Goal: Ask a question: Seek information or help from site administrators or community

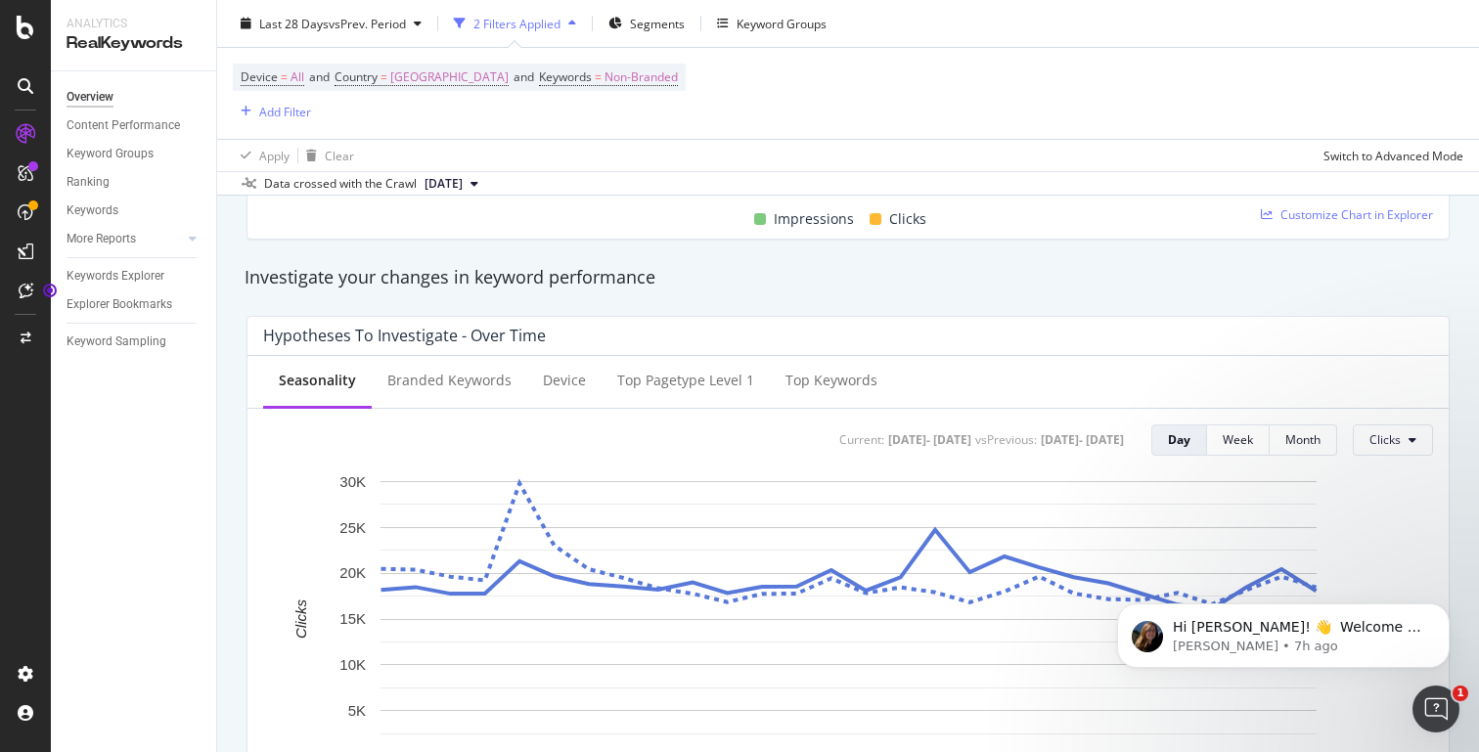
scroll to position [702, 0]
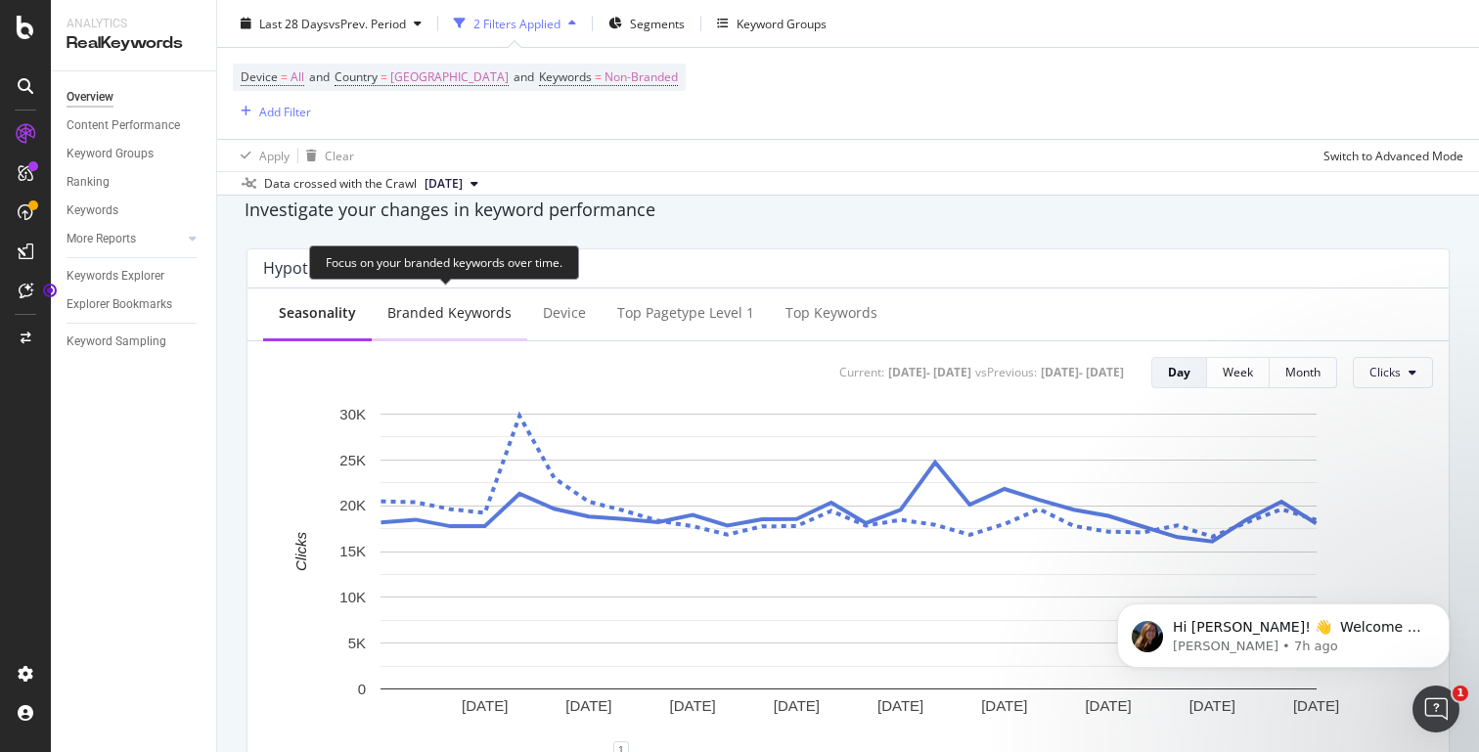
click at [466, 303] on div "Branded Keywords" at bounding box center [449, 313] width 124 height 20
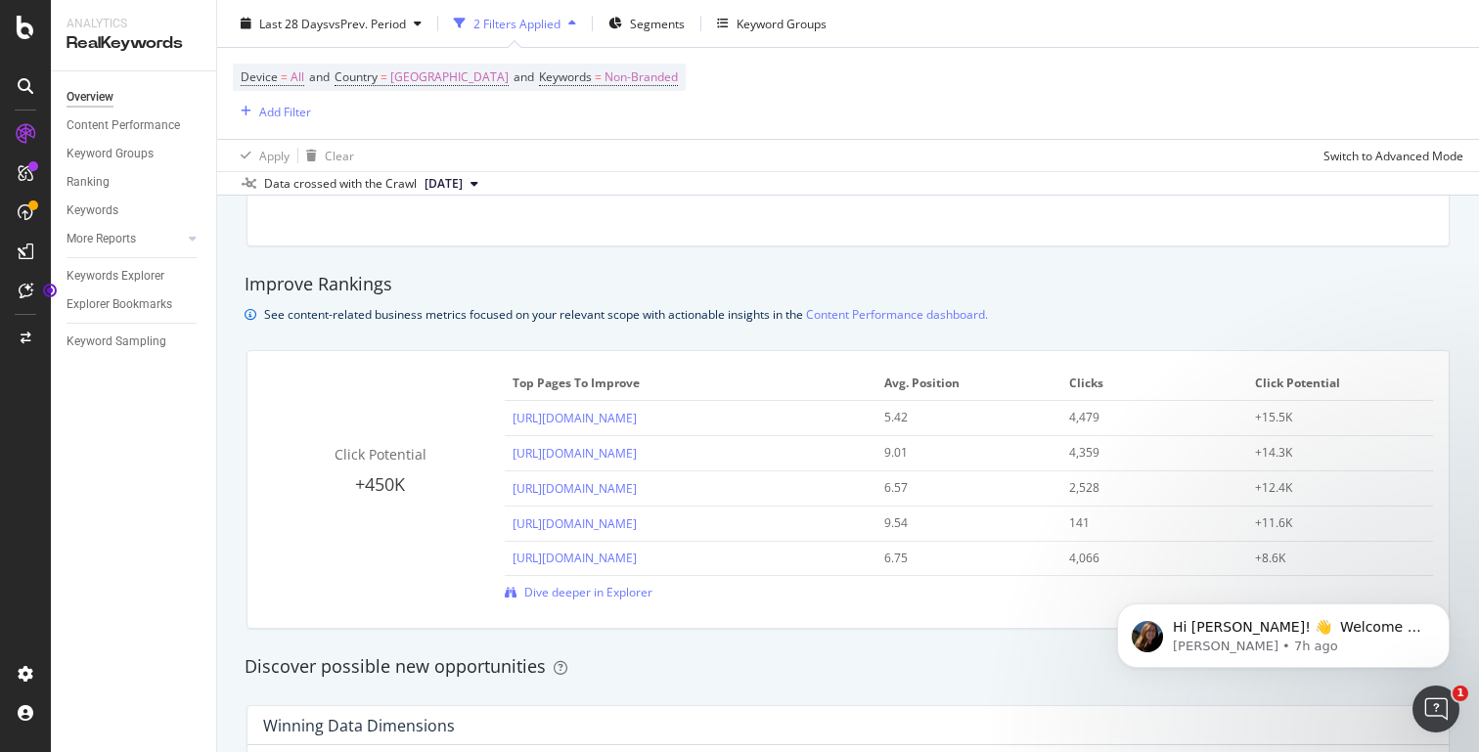
scroll to position [1258, 0]
click at [613, 605] on div "Click Potential +450K Top pages to improve Avg. Position Clicks Click Potential…" at bounding box center [847, 491] width 1201 height 277
click at [614, 596] on span "Dive deeper in Explorer" at bounding box center [588, 594] width 128 height 17
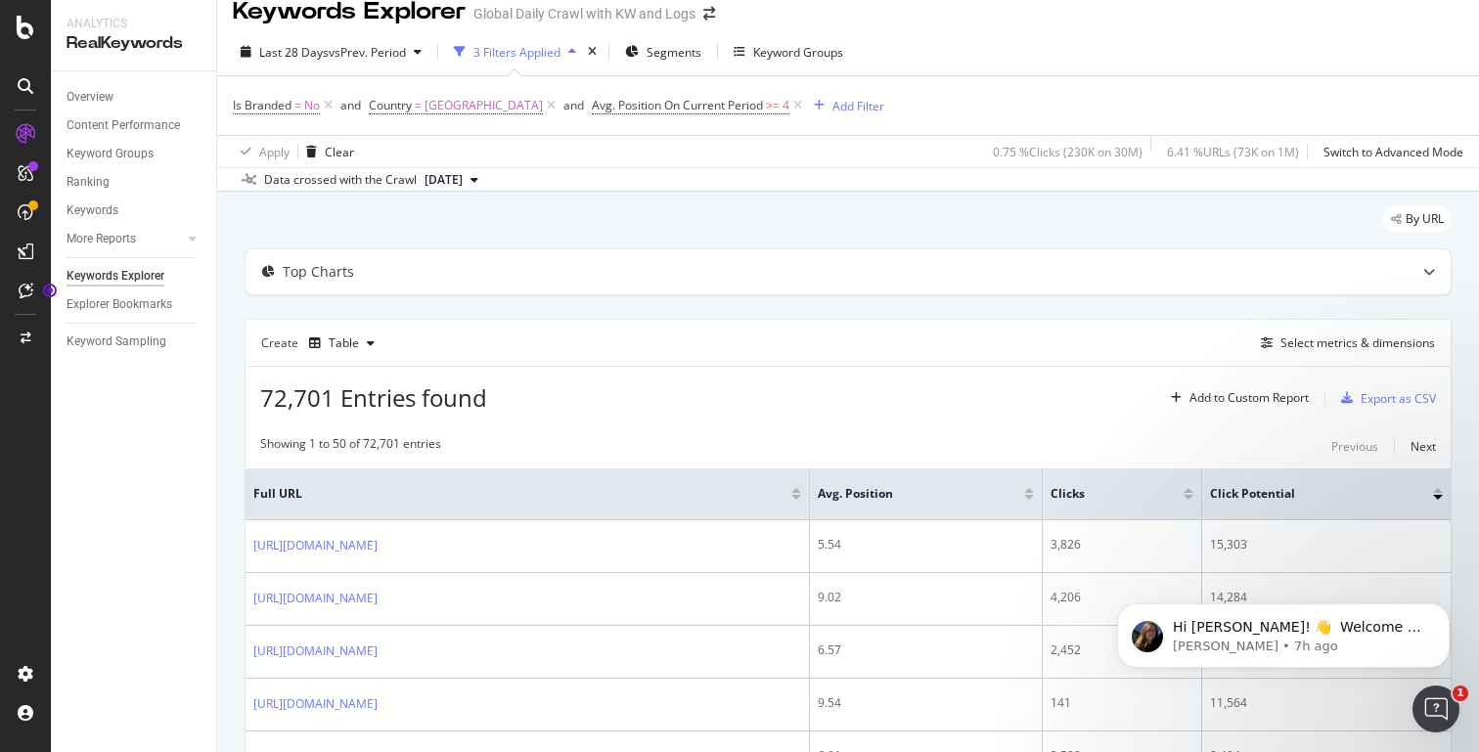
scroll to position [28, 0]
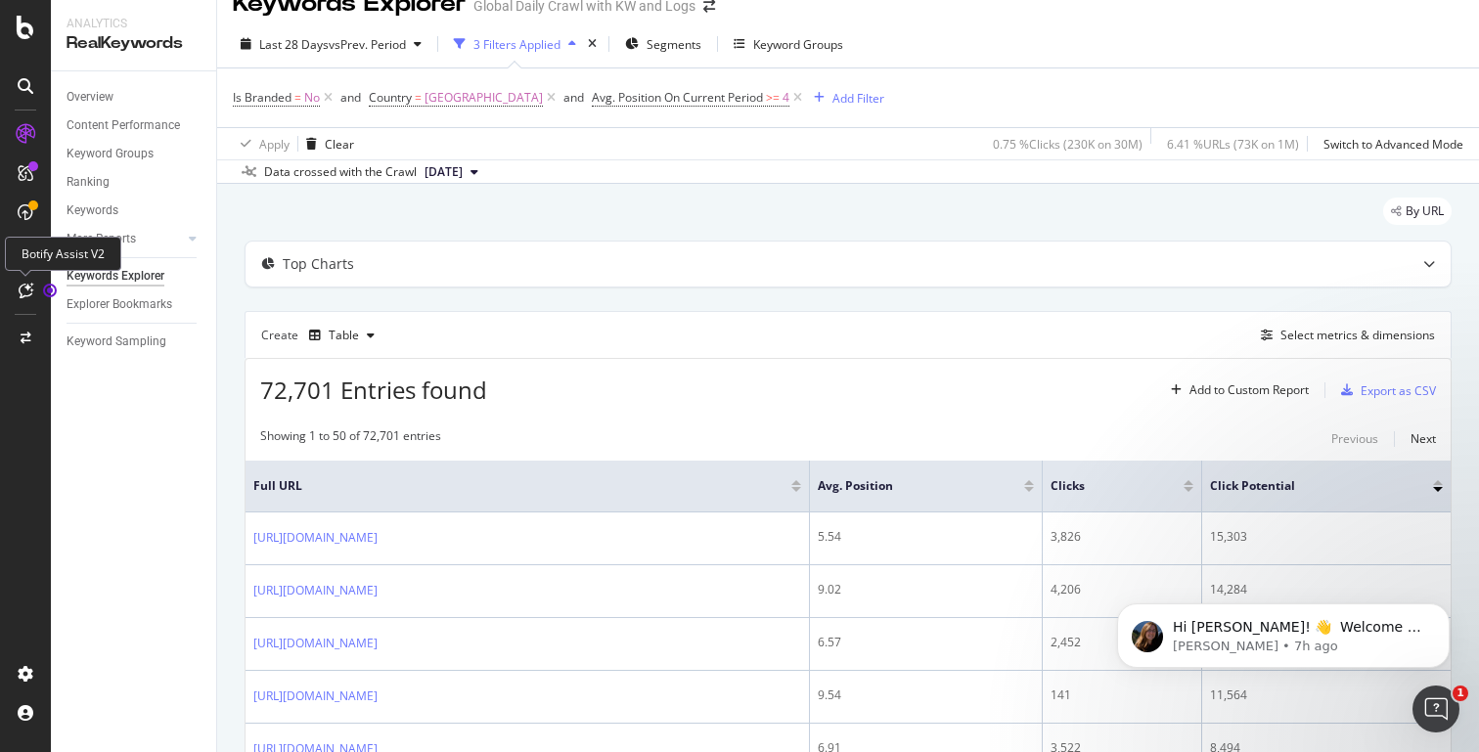
click at [28, 294] on icon at bounding box center [26, 291] width 15 height 16
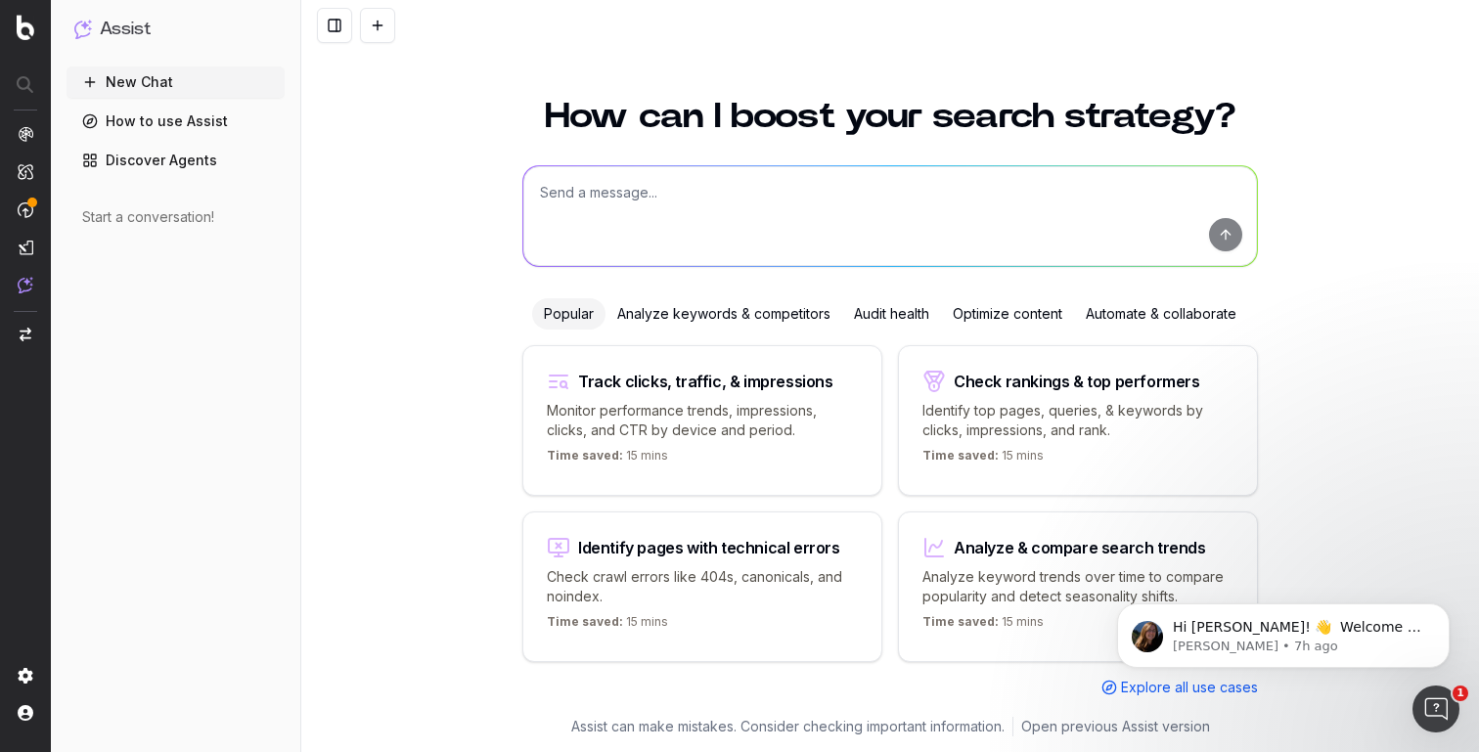
click at [608, 160] on div "How can I boost your search strategy? Popular Analyze keywords & competitors Au…" at bounding box center [889, 396] width 751 height 642
click at [599, 186] on textarea at bounding box center [889, 216] width 733 height 100
drag, startPoint x: 911, startPoint y: 194, endPoint x: 1302, endPoint y: 230, distance: 391.9
click at [1302, 230] on div "How can I boost your search strategy? What are the top 10-15 search term opport…" at bounding box center [889, 413] width 1177 height 677
type textarea "What are the top 10-15 search term opportunities for nike"
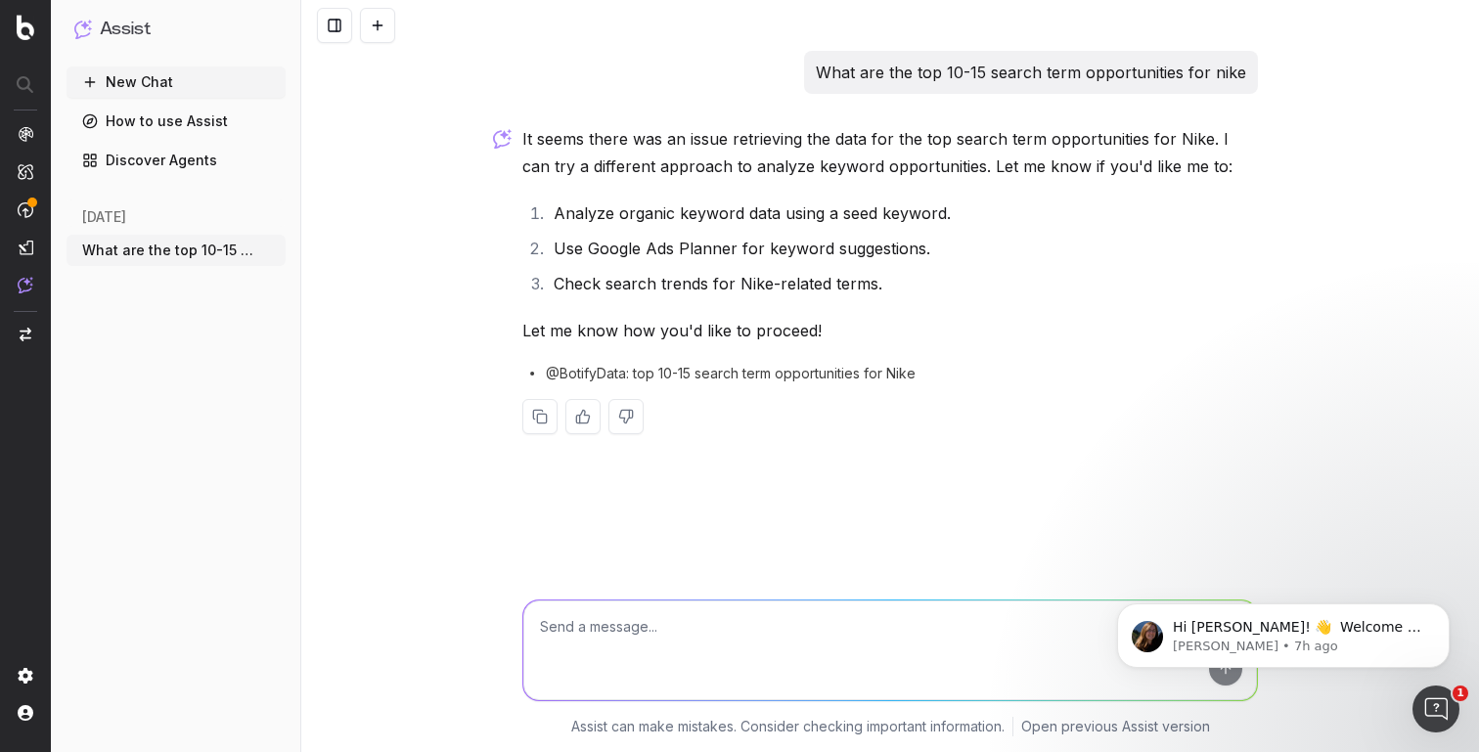
click at [883, 640] on textarea at bounding box center [889, 650] width 733 height 100
type textarea "2"
click at [1435, 607] on button "Dismiss notification" at bounding box center [1443, 609] width 25 height 25
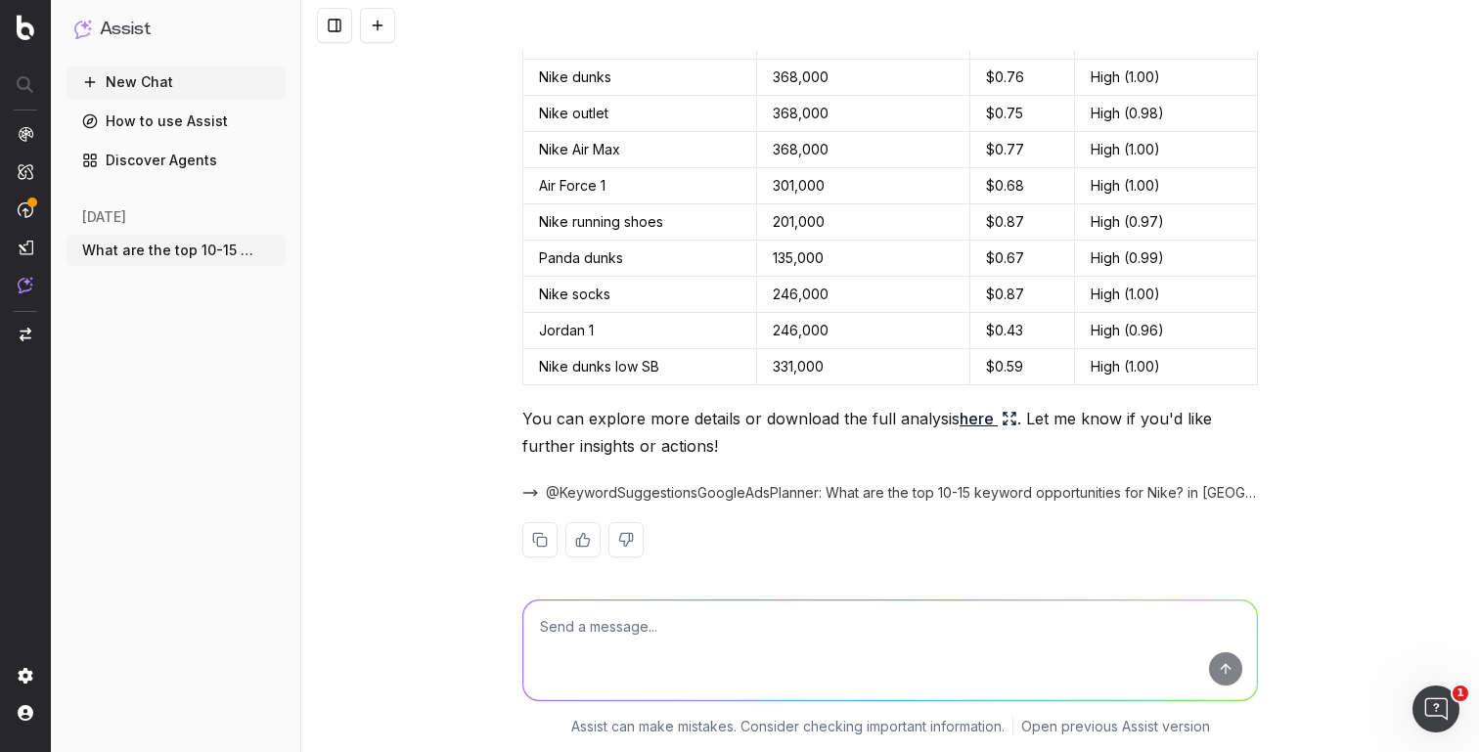
scroll to position [713, 0]
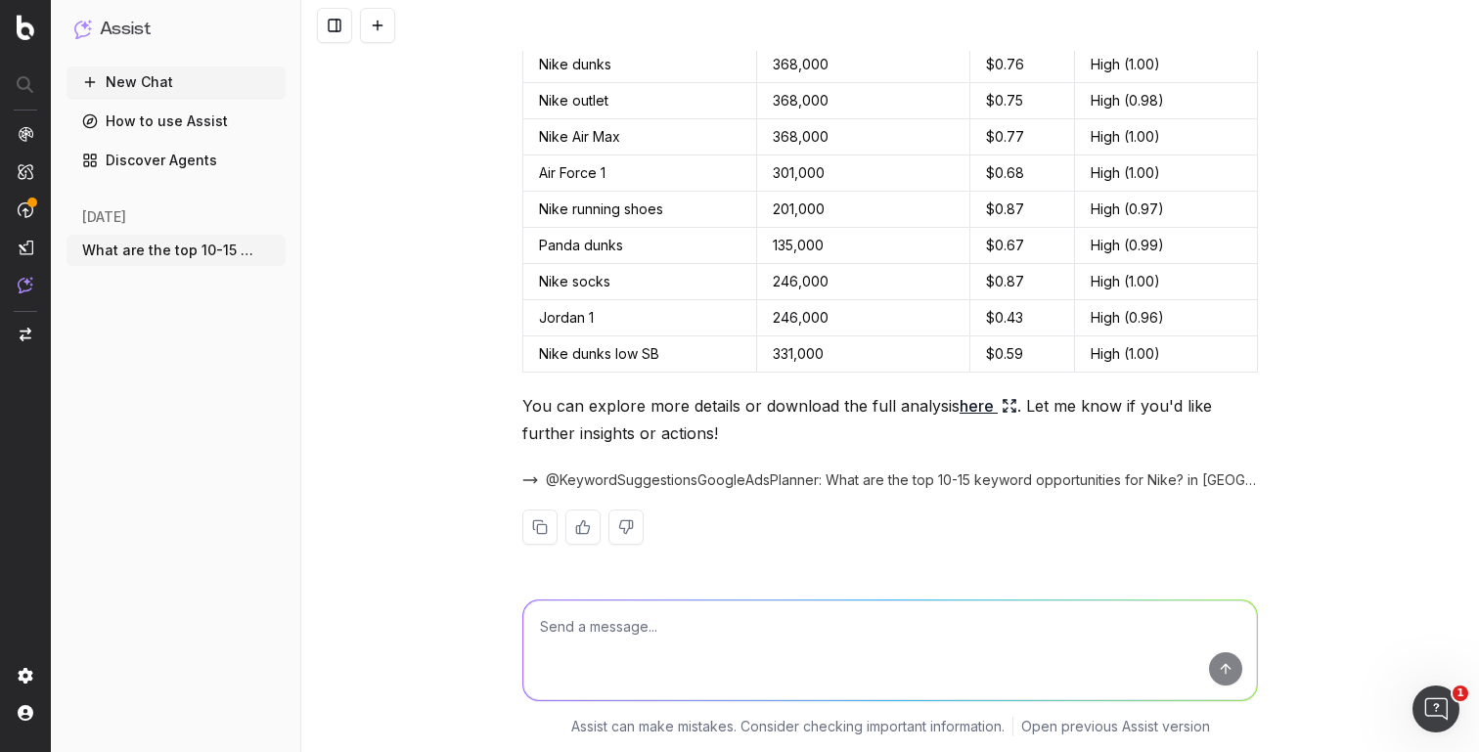
click at [978, 643] on textarea at bounding box center [889, 650] width 733 height 100
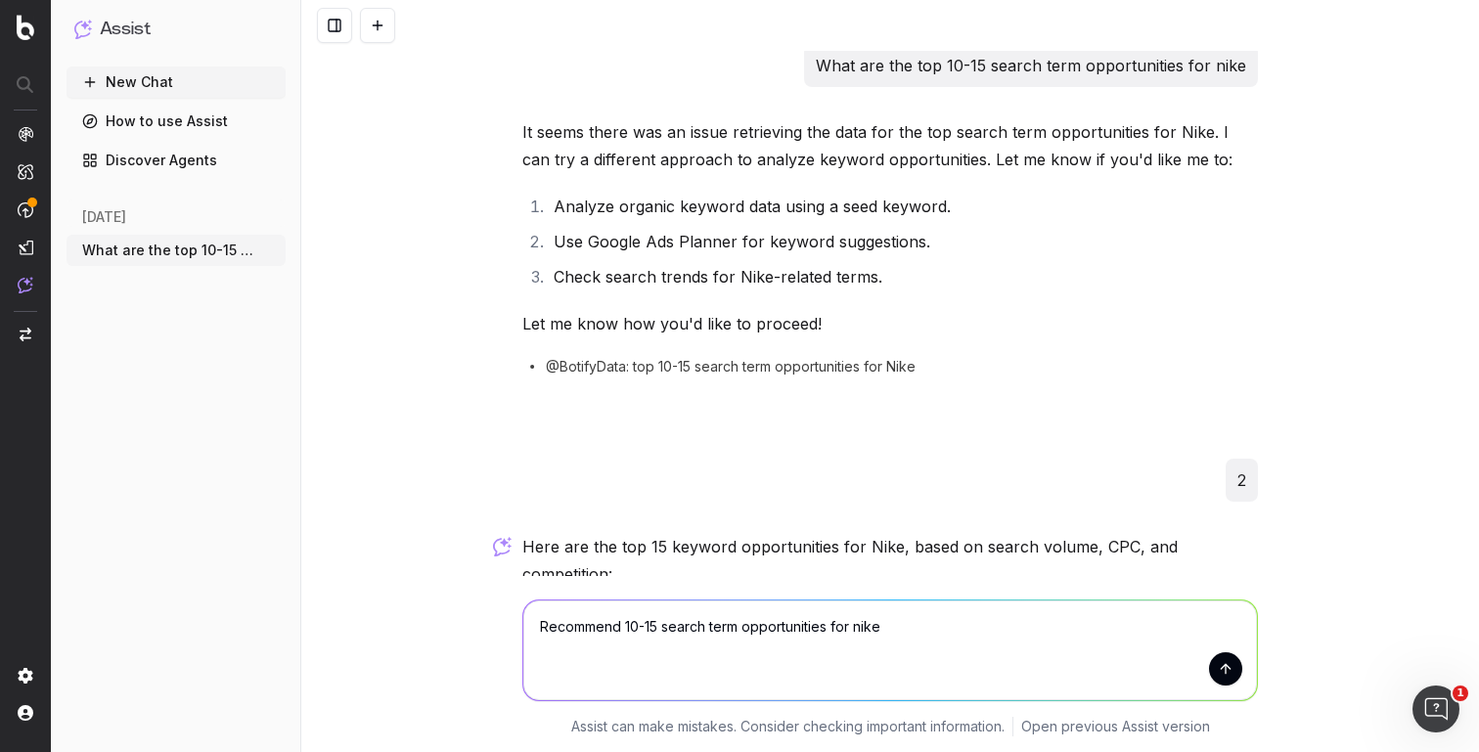
scroll to position [12, 0]
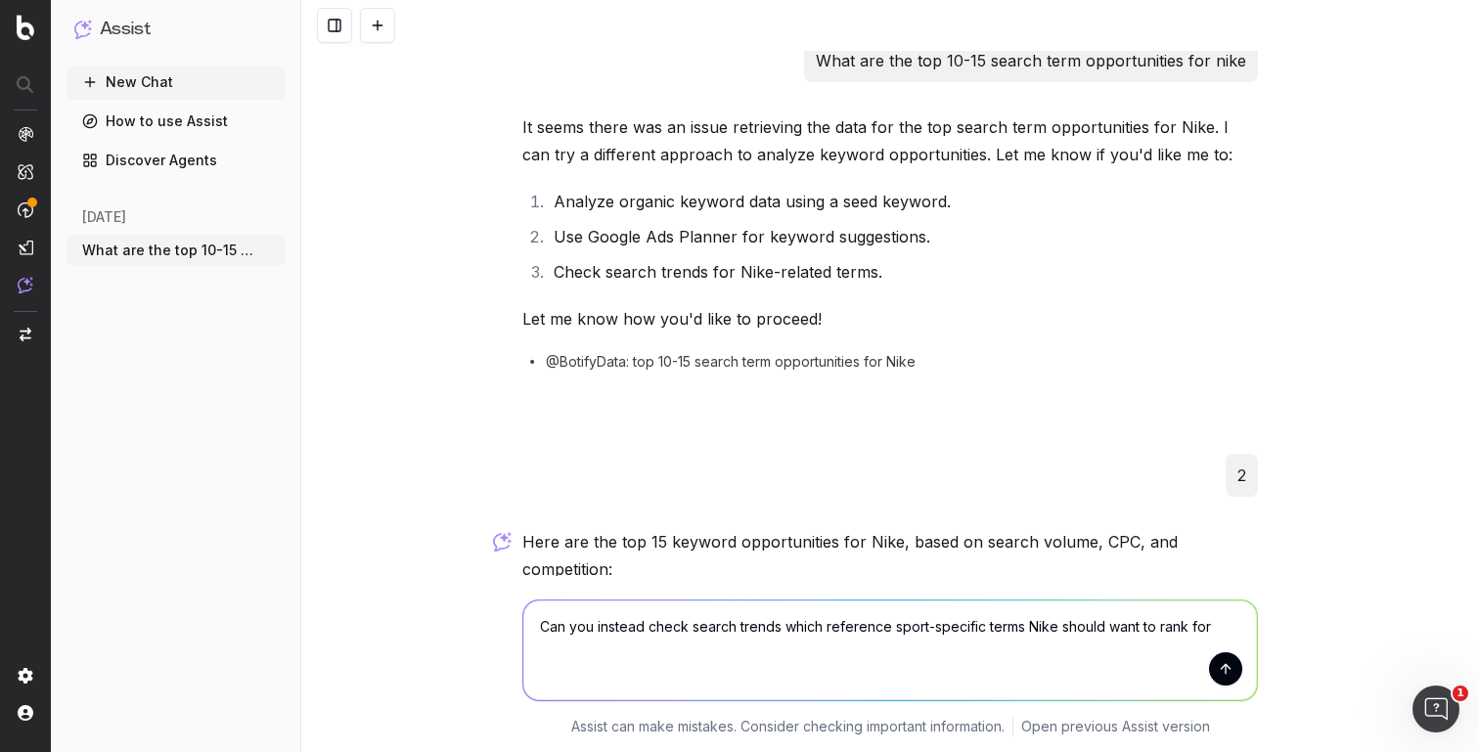
type textarea "Can you instead check search trends which reference sport-specific terms Nike s…"
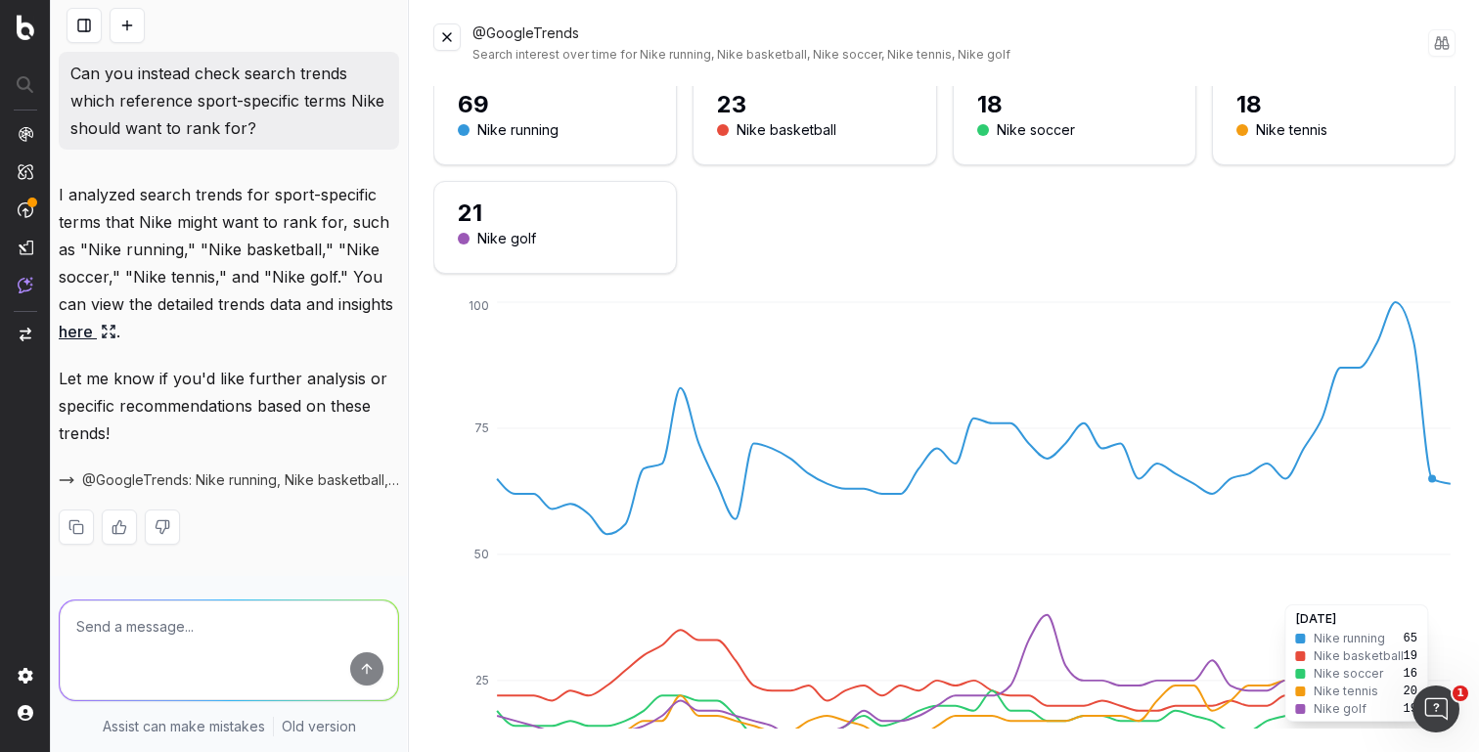
scroll to position [0, 0]
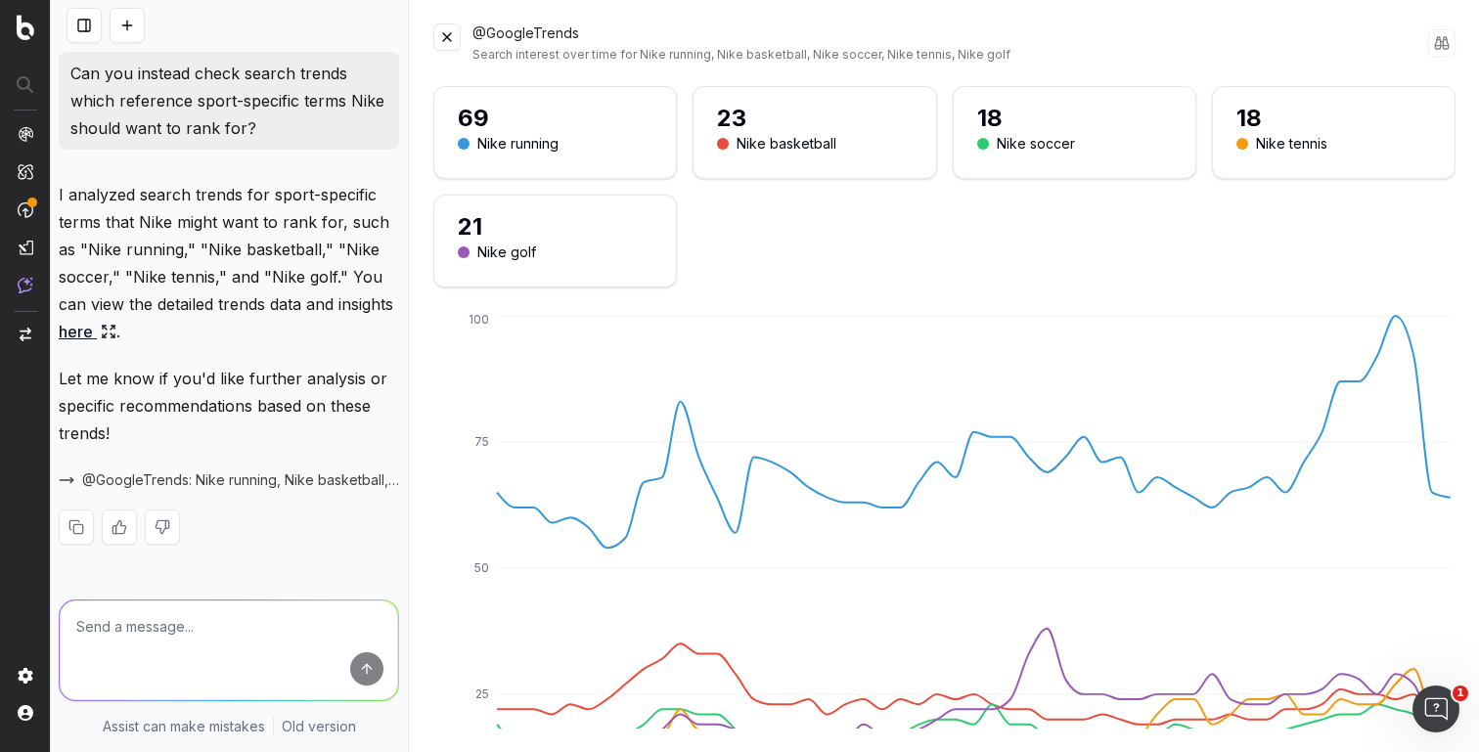
click at [455, 25] on button at bounding box center [446, 36] width 27 height 27
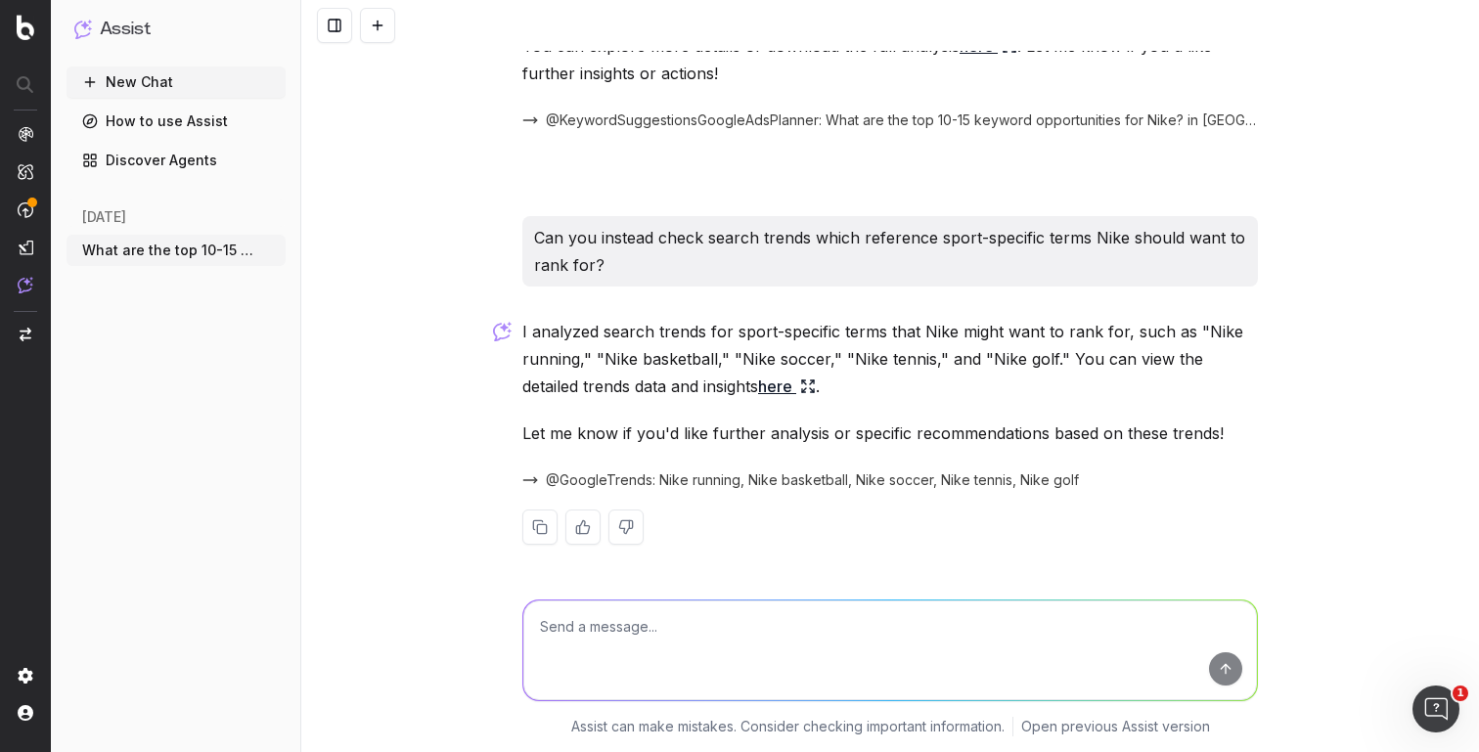
click at [710, 625] on textarea at bounding box center [889, 650] width 733 height 100
click at [686, 633] on textarea "Can you recommend specific terms or phrases" at bounding box center [889, 650] width 733 height 100
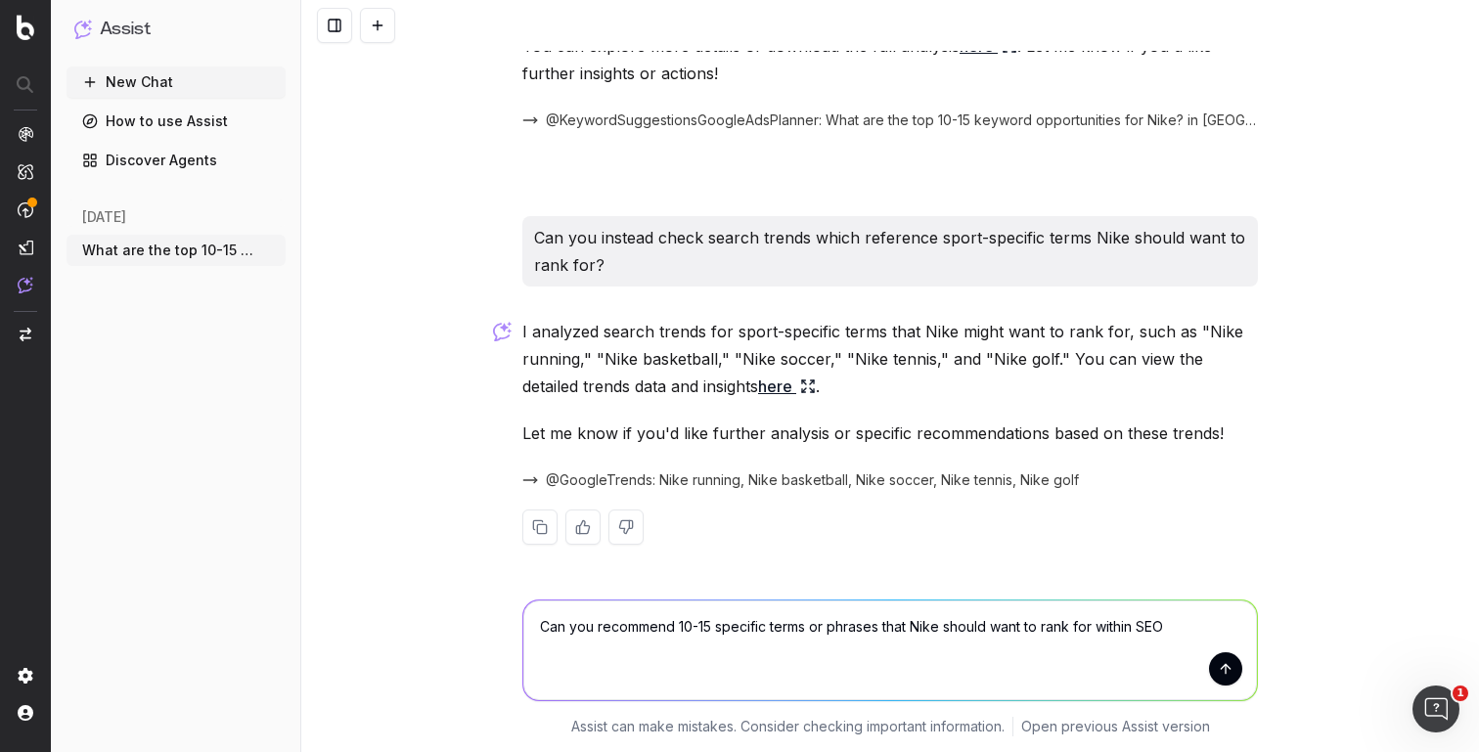
type textarea "Can you recommend 10-15 specific terms or phrases that Nike should want to rank…"
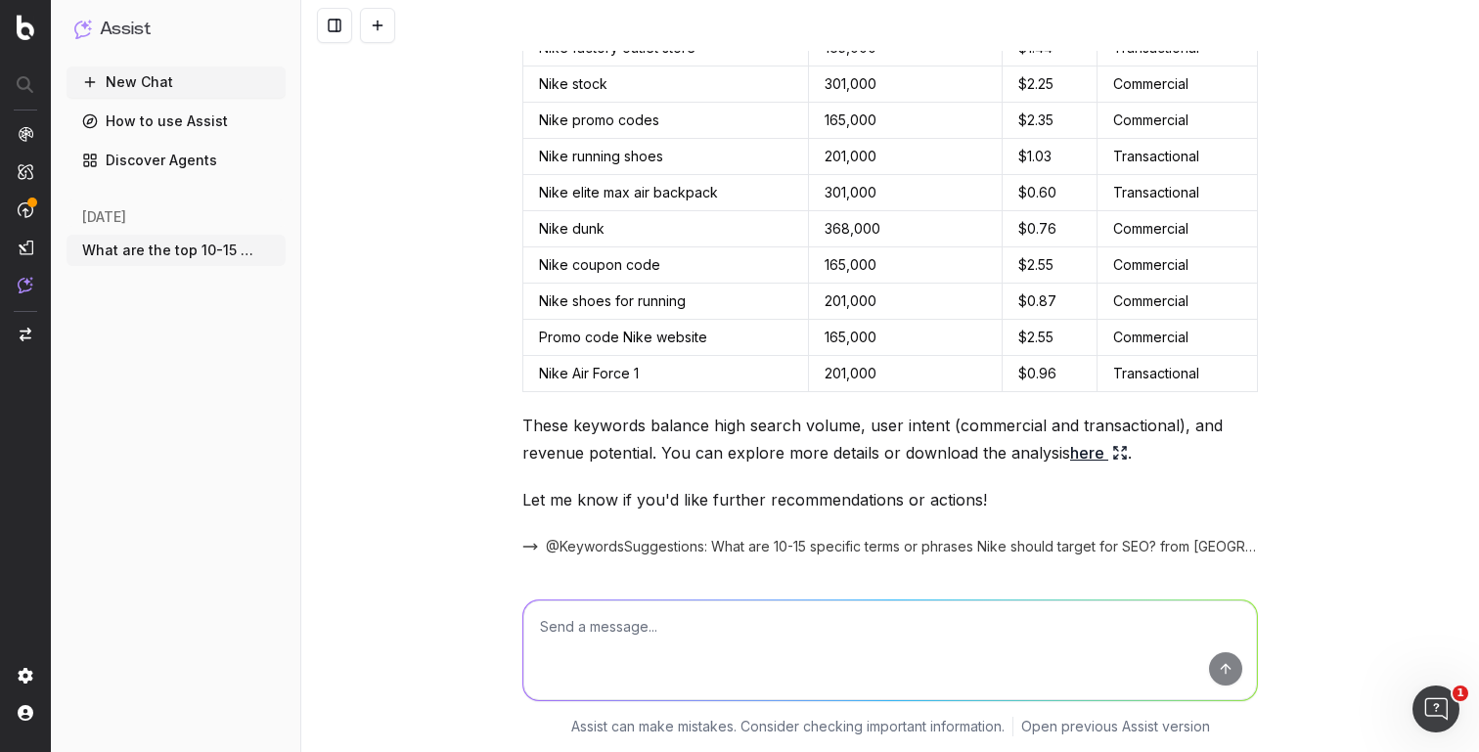
scroll to position [2079, 0]
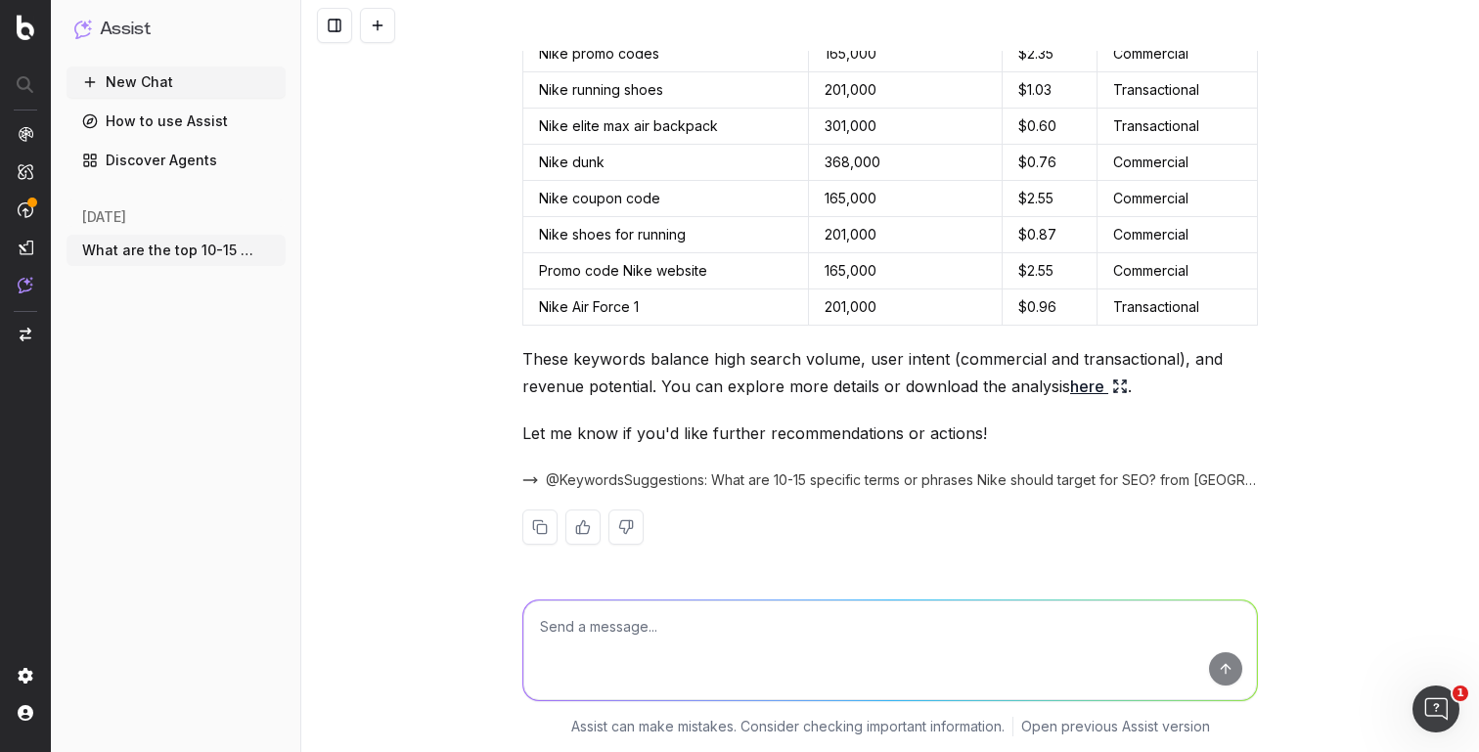
click at [950, 620] on textarea at bounding box center [889, 650] width 733 height 100
type textarea "Can you make these non-brand terms specific to sport?"
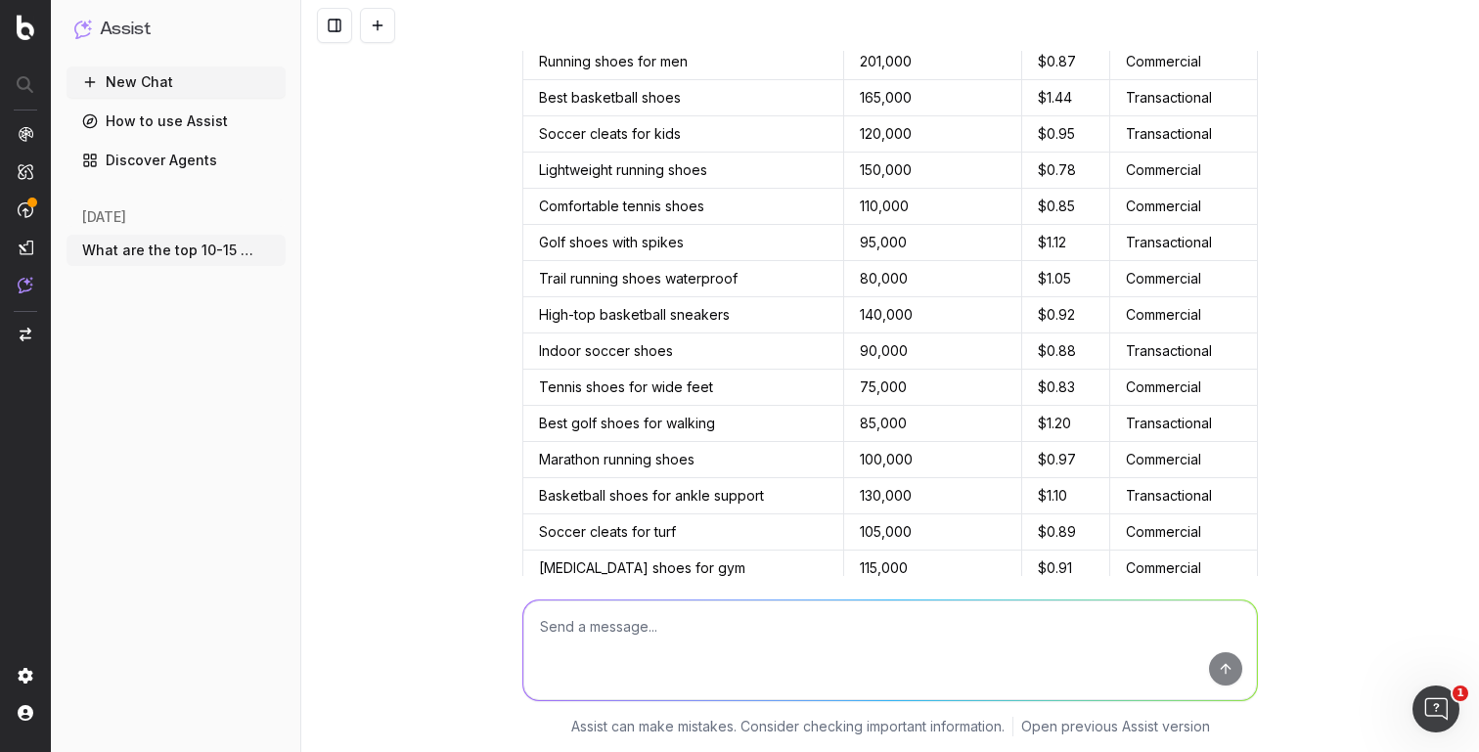
scroll to position [2596, 0]
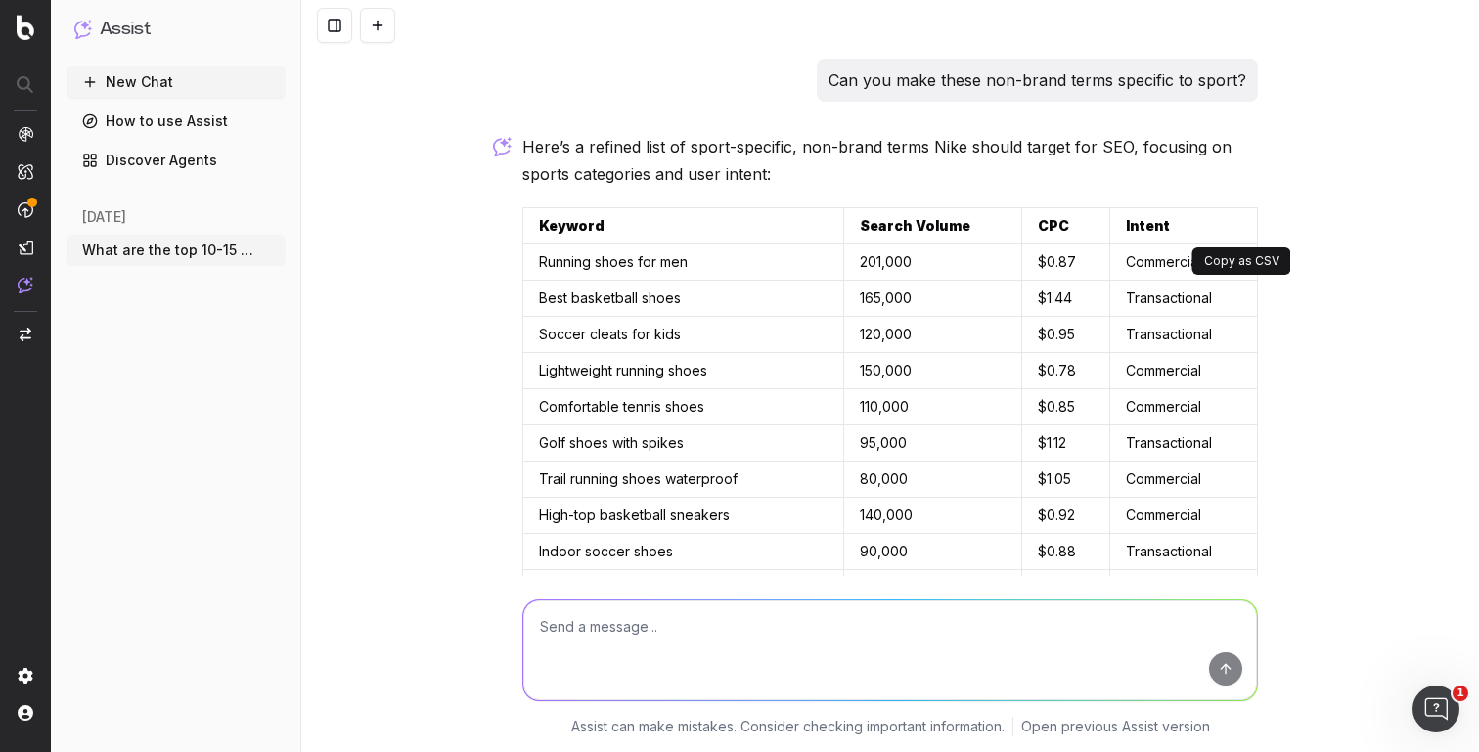
click at [1240, 228] on button at bounding box center [1239, 225] width 35 height 35
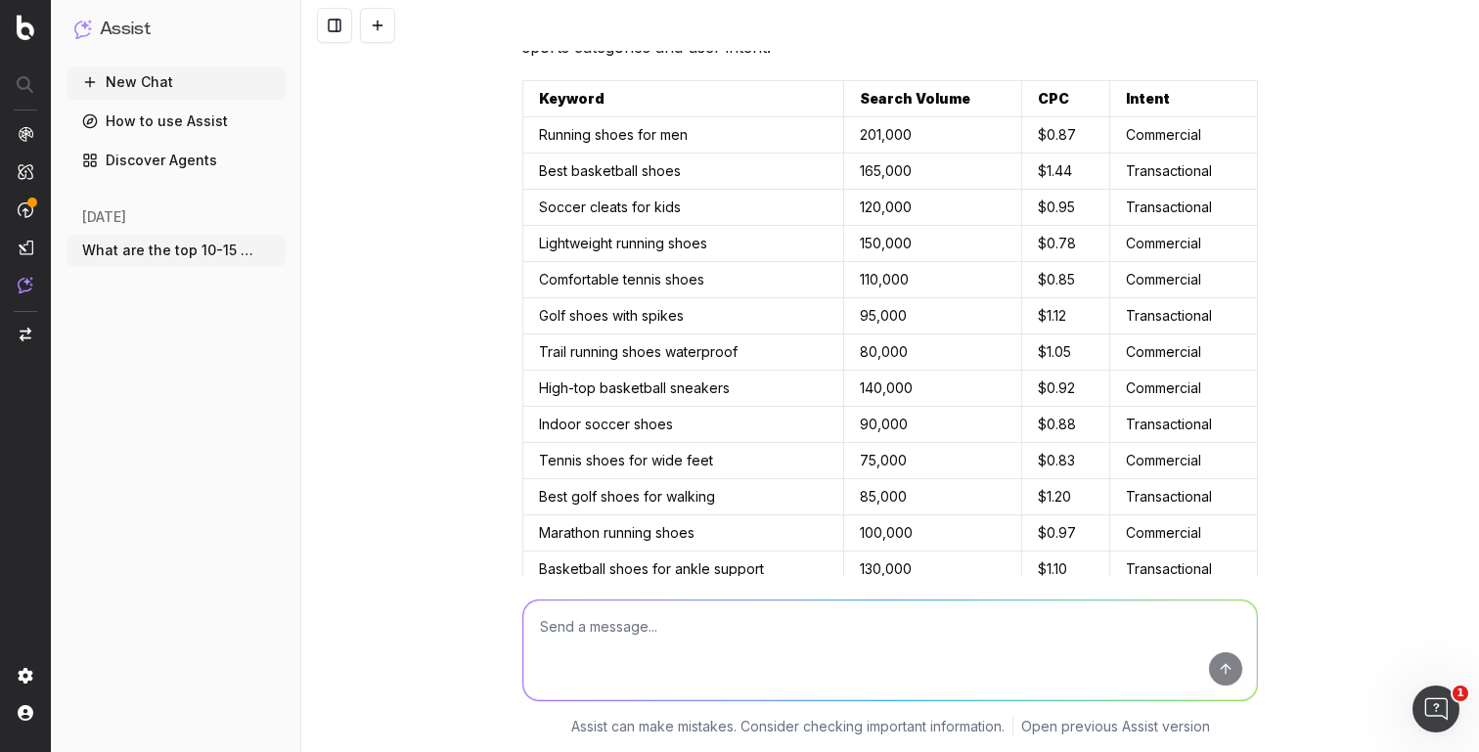
scroll to position [2675, 0]
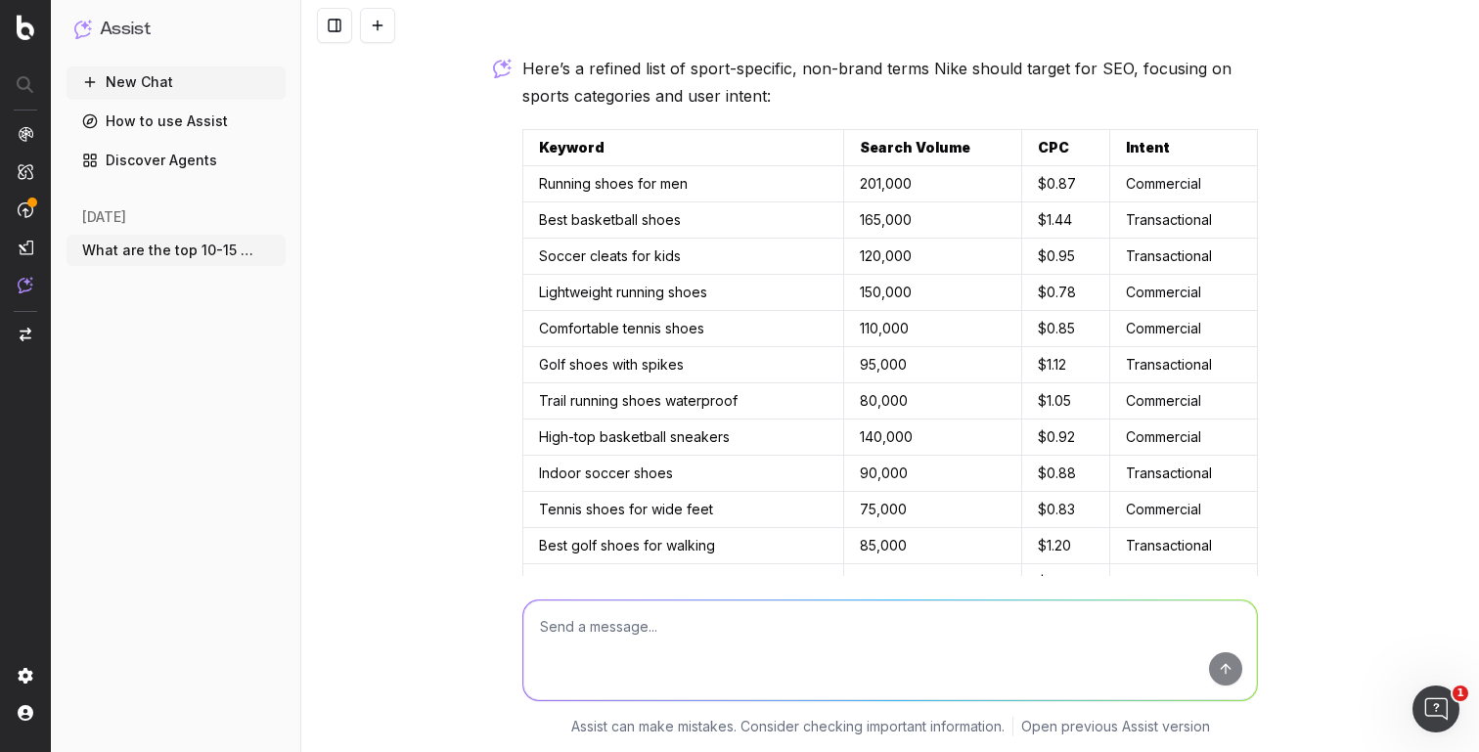
drag, startPoint x: 663, startPoint y: 119, endPoint x: 1264, endPoint y: 554, distance: 741.8
click at [1265, 554] on div "What are the top 10-15 search term opportunities for nike It seems there was an…" at bounding box center [889, 376] width 1177 height 752
click at [760, 658] on textarea at bounding box center [889, 650] width 733 height 100
type textarea "c"
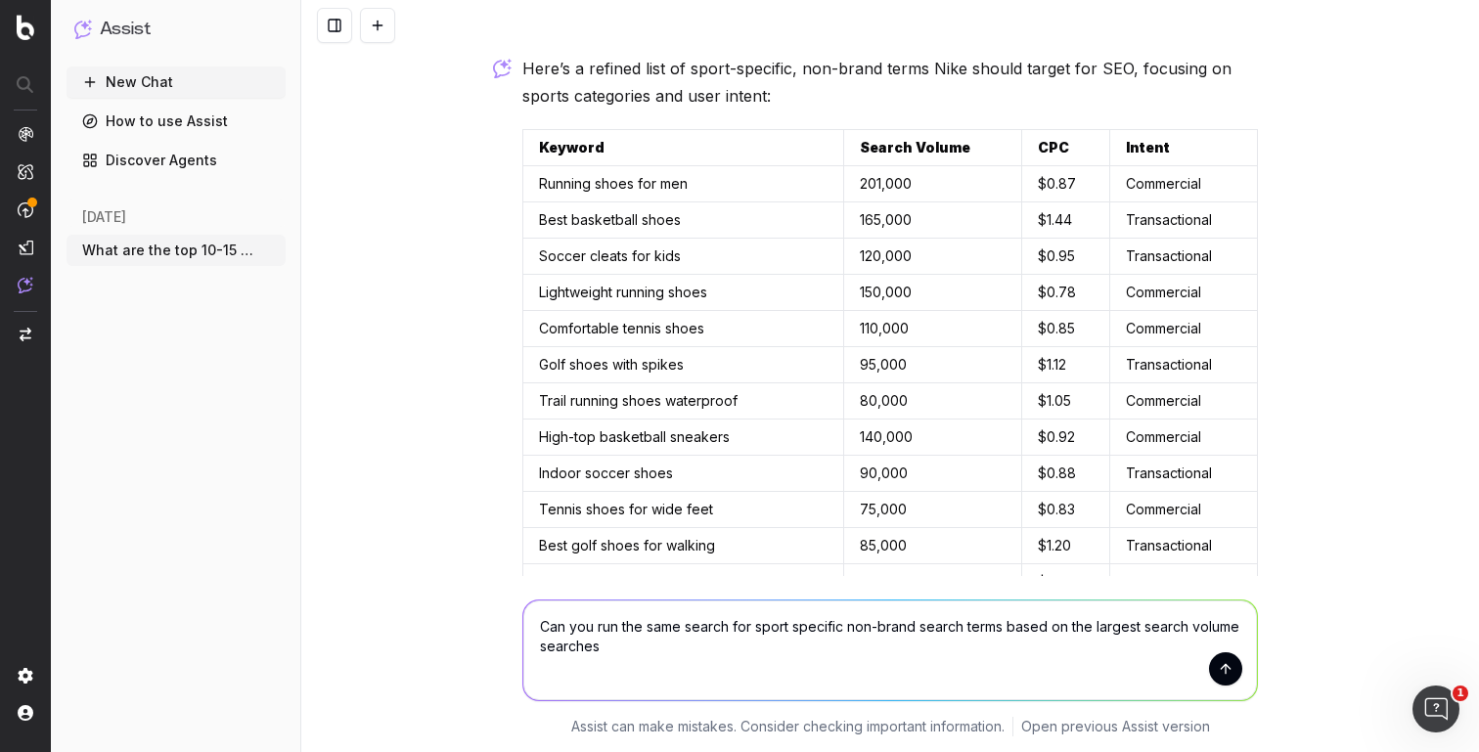
click at [698, 619] on textarea "Can you run the same search for sport specific non-brand search terms based on …" at bounding box center [889, 650] width 733 height 100
type textarea "Can you run the same analysis for sport specific non-brand search terms based o…"
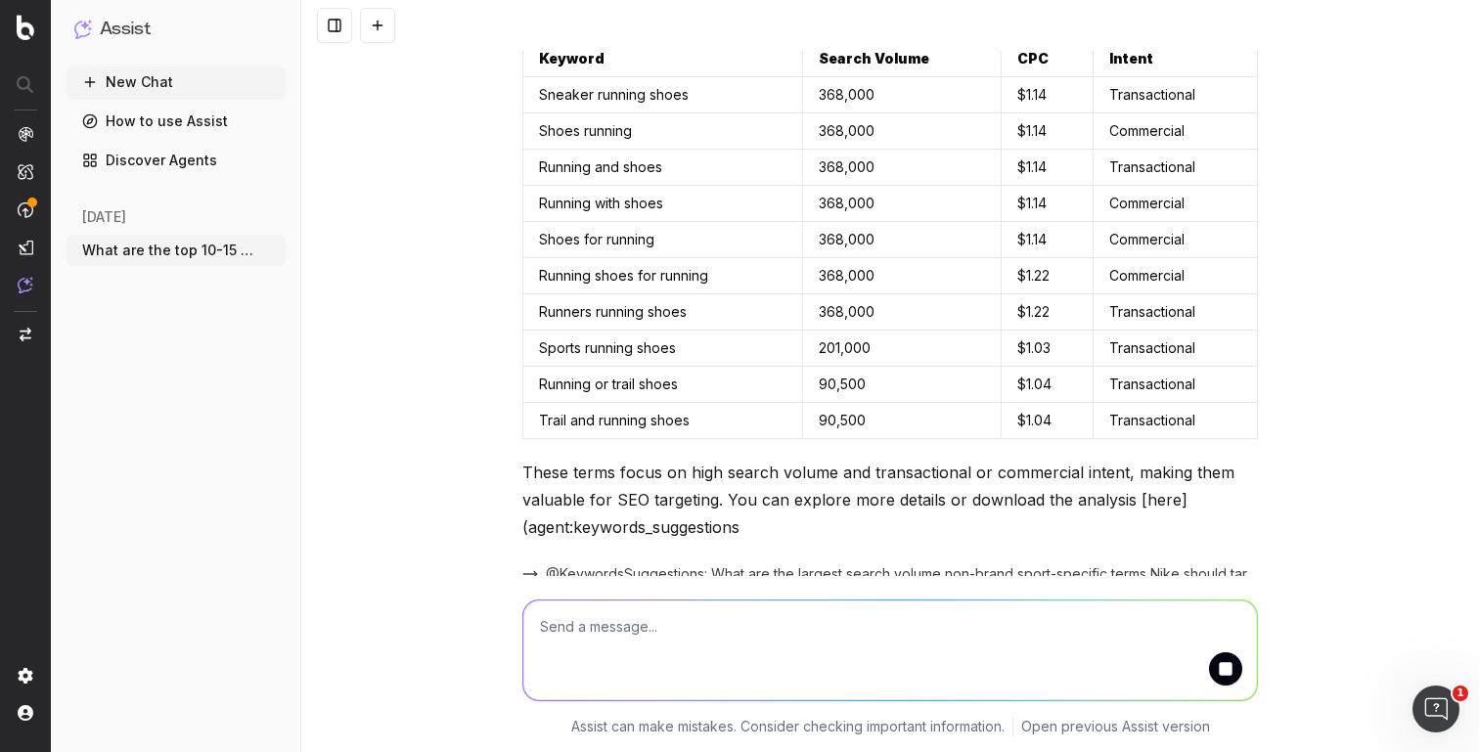
scroll to position [3766, 0]
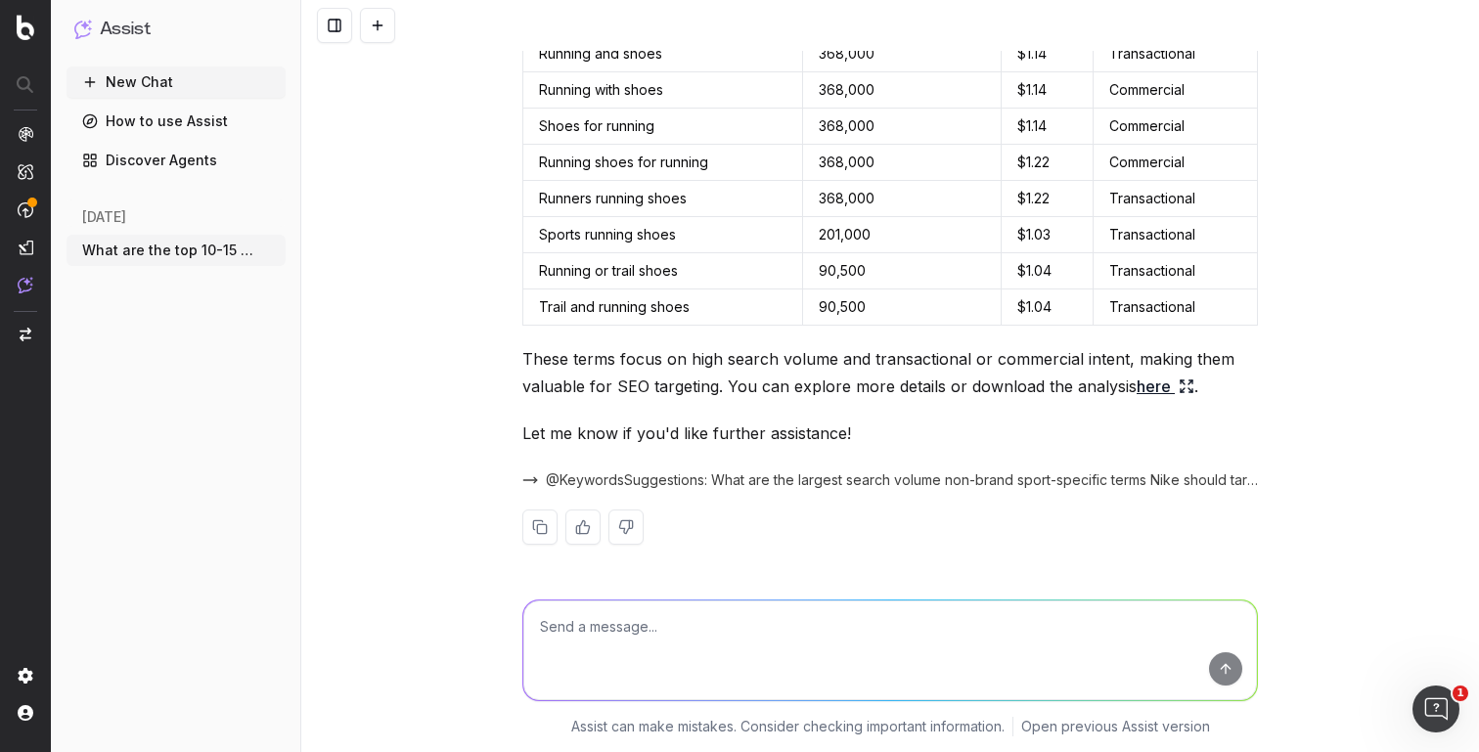
click at [836, 415] on div "Here are the largest search volume non-brand sport-specific terms Nike should t…" at bounding box center [889, 228] width 735 height 696
click at [1159, 393] on link "here" at bounding box center [1165, 386] width 58 height 27
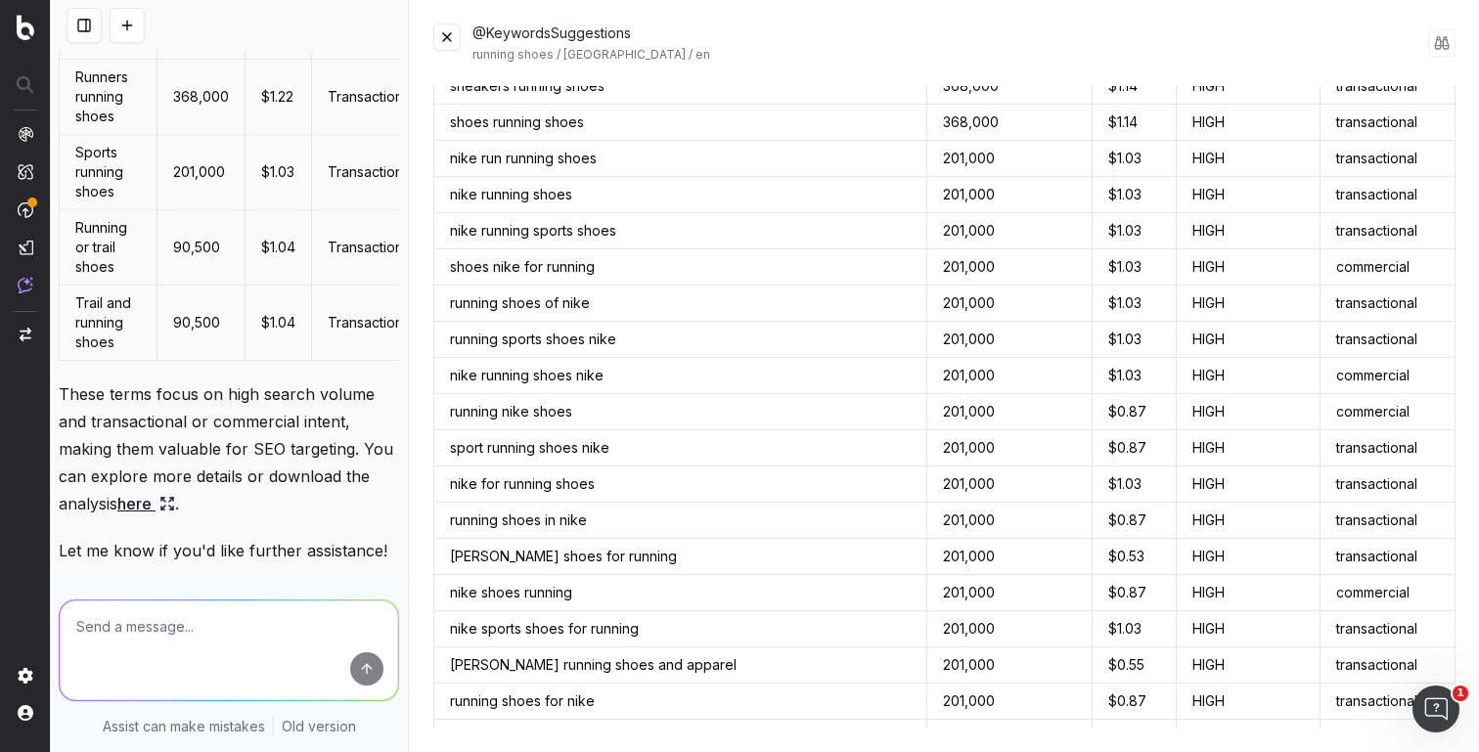
scroll to position [501, 0]
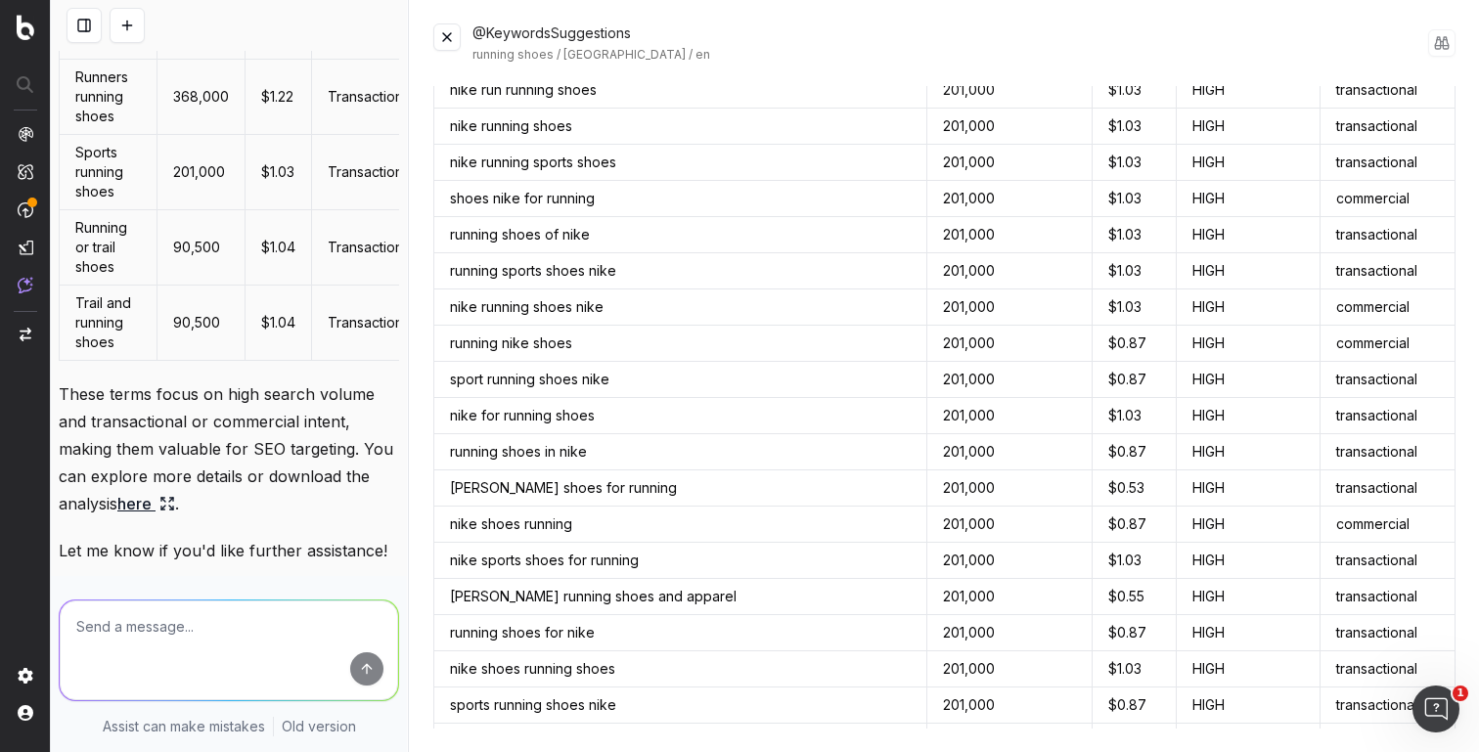
click at [290, 286] on td "$1.04" at bounding box center [278, 247] width 67 height 75
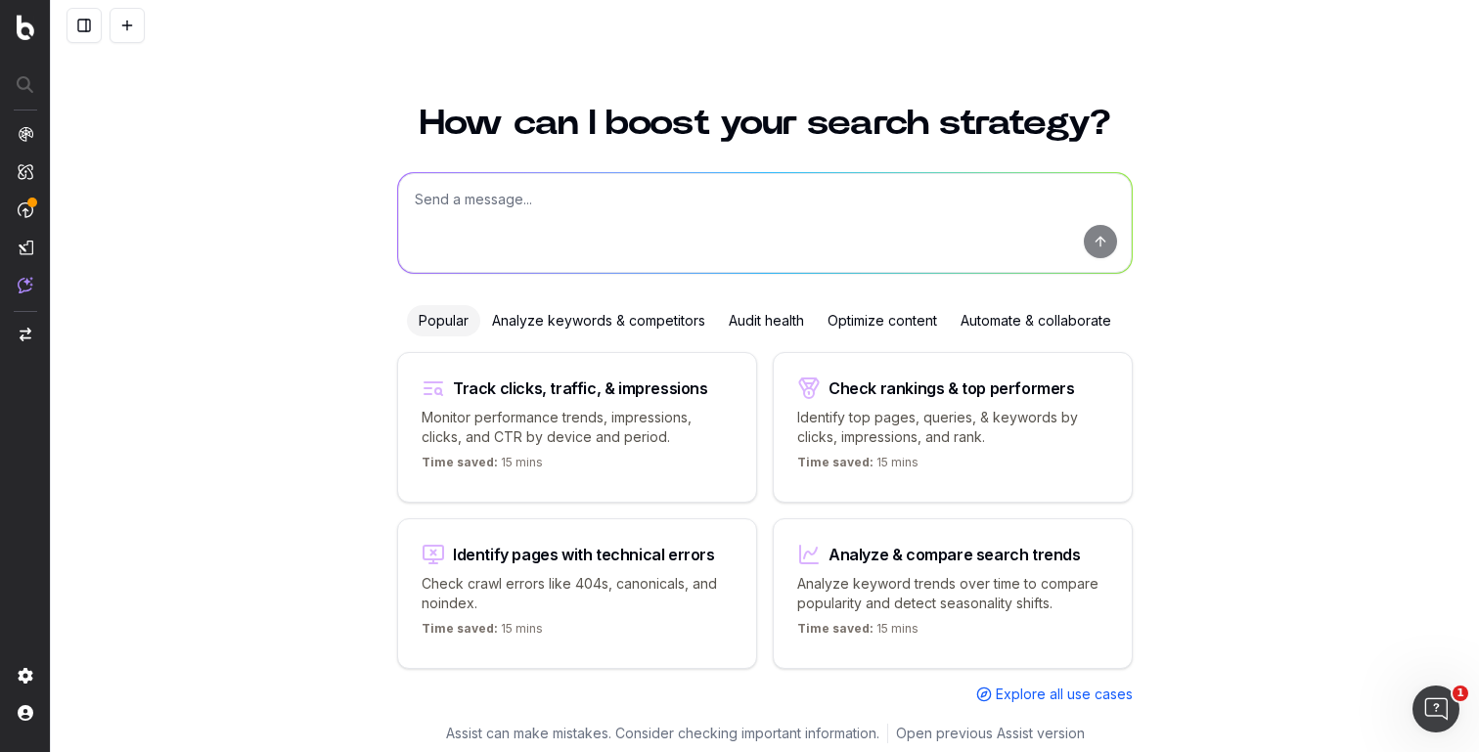
click at [921, 187] on textarea at bounding box center [764, 223] width 733 height 100
type textarea "W"
click at [606, 214] on textarea "How well are affiliate websites ranking for nike adjacent search terms?" at bounding box center [764, 223] width 733 height 100
click at [612, 206] on textarea "How well are affiliate websites ranking for nike adjacent search terms?" at bounding box center [764, 223] width 733 height 100
type textarea "How well are affiliate websites ranking for nike adjacent search terms?"
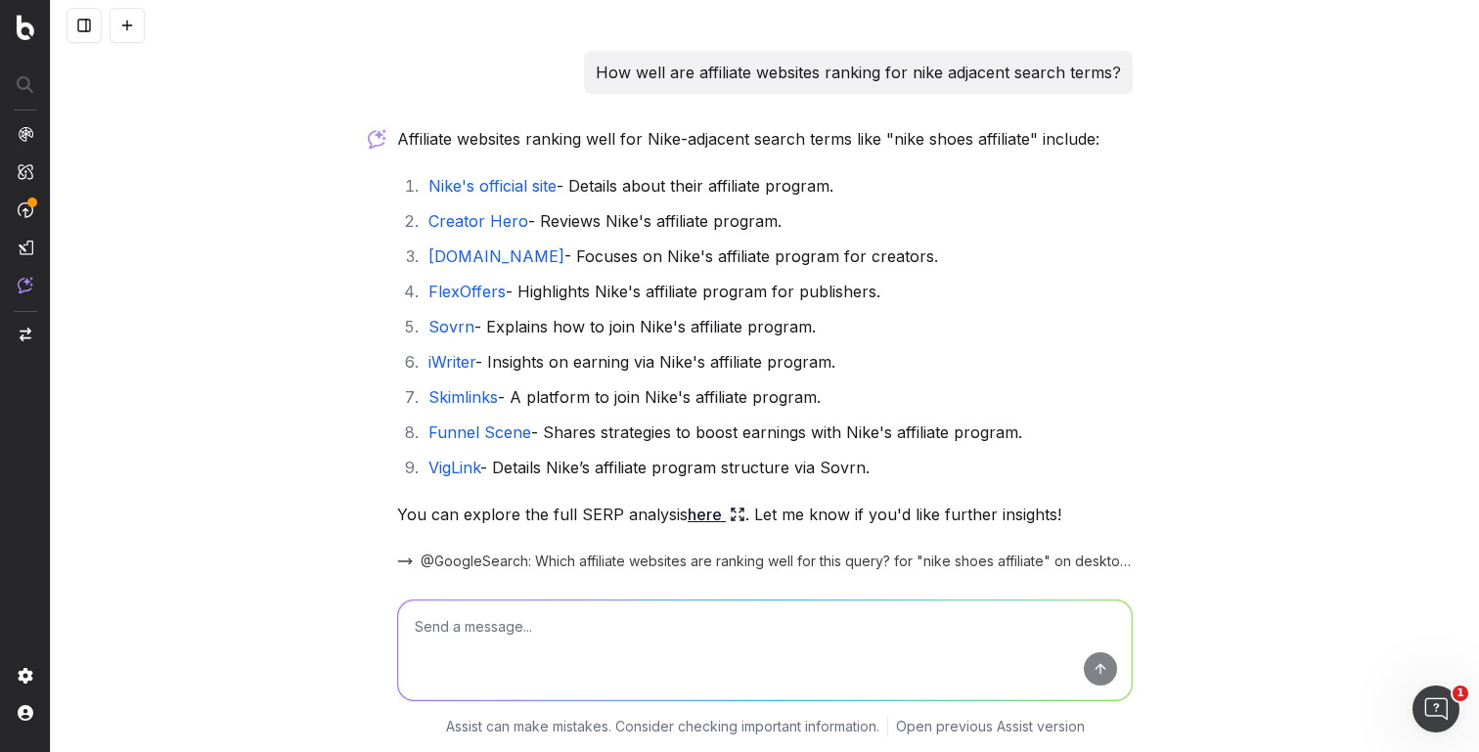
click at [532, 178] on link "Nike's official site" at bounding box center [492, 186] width 128 height 20
click at [730, 515] on icon at bounding box center [738, 515] width 16 height 16
